Goal: Transaction & Acquisition: Purchase product/service

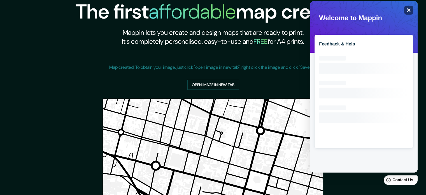
click at [408, 8] on icon "Close" at bounding box center [408, 10] width 4 height 4
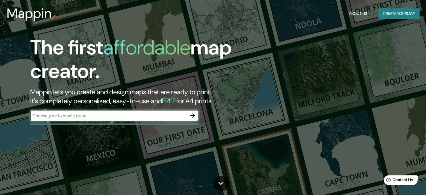
click at [123, 117] on input "text" at bounding box center [108, 115] width 157 height 6
type input "sunampe"
click at [191, 111] on button "button" at bounding box center [192, 115] width 11 height 11
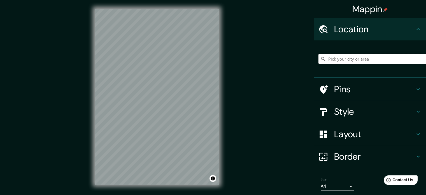
click at [354, 58] on input "Pick your city or area" at bounding box center [371, 59] width 107 height 10
type input "Sunampe, Departamento de Ica, Perú"
click at [364, 140] on div "Layout" at bounding box center [370, 134] width 112 height 22
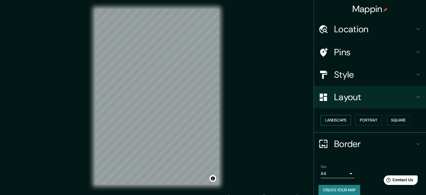
click at [338, 120] on button "Landscape" at bounding box center [336, 120] width 30 height 10
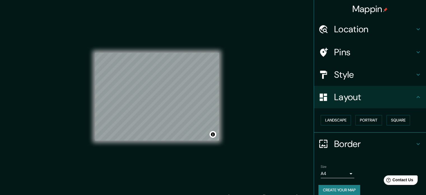
click at [313, 39] on div "Mappin Location Sunampe, Departamento de Ica, Perú Sunampe Departamento de Ica,…" at bounding box center [213, 101] width 426 height 202
click at [338, 172] on body "Mappin Location Sunampe, Departamento de Ica, Perú Sunampe Departamento de Ica,…" at bounding box center [213, 97] width 426 height 195
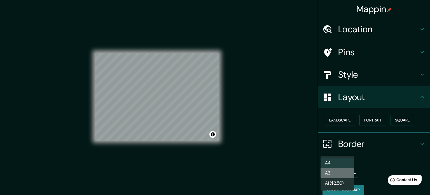
click at [338, 172] on li "A3" at bounding box center [338, 173] width 34 height 10
type input "a4"
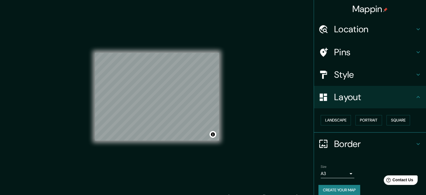
click at [318, 188] on button "Create your map" at bounding box center [339, 189] width 42 height 10
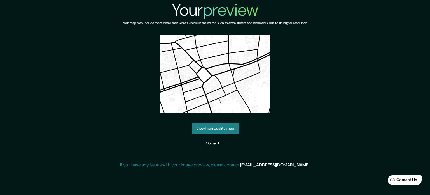
click at [217, 129] on link "View high quality map" at bounding box center [215, 128] width 47 height 10
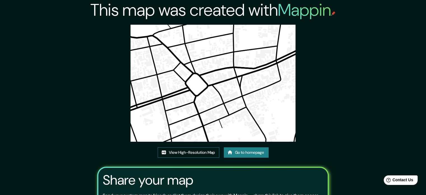
click at [192, 152] on link "View High-Resolution Map" at bounding box center [189, 152] width 62 height 10
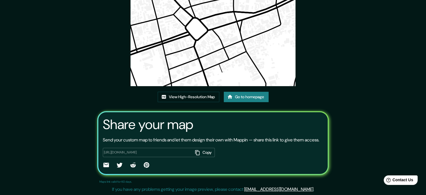
scroll to position [62, 0]
